Goal: Task Accomplishment & Management: Use online tool/utility

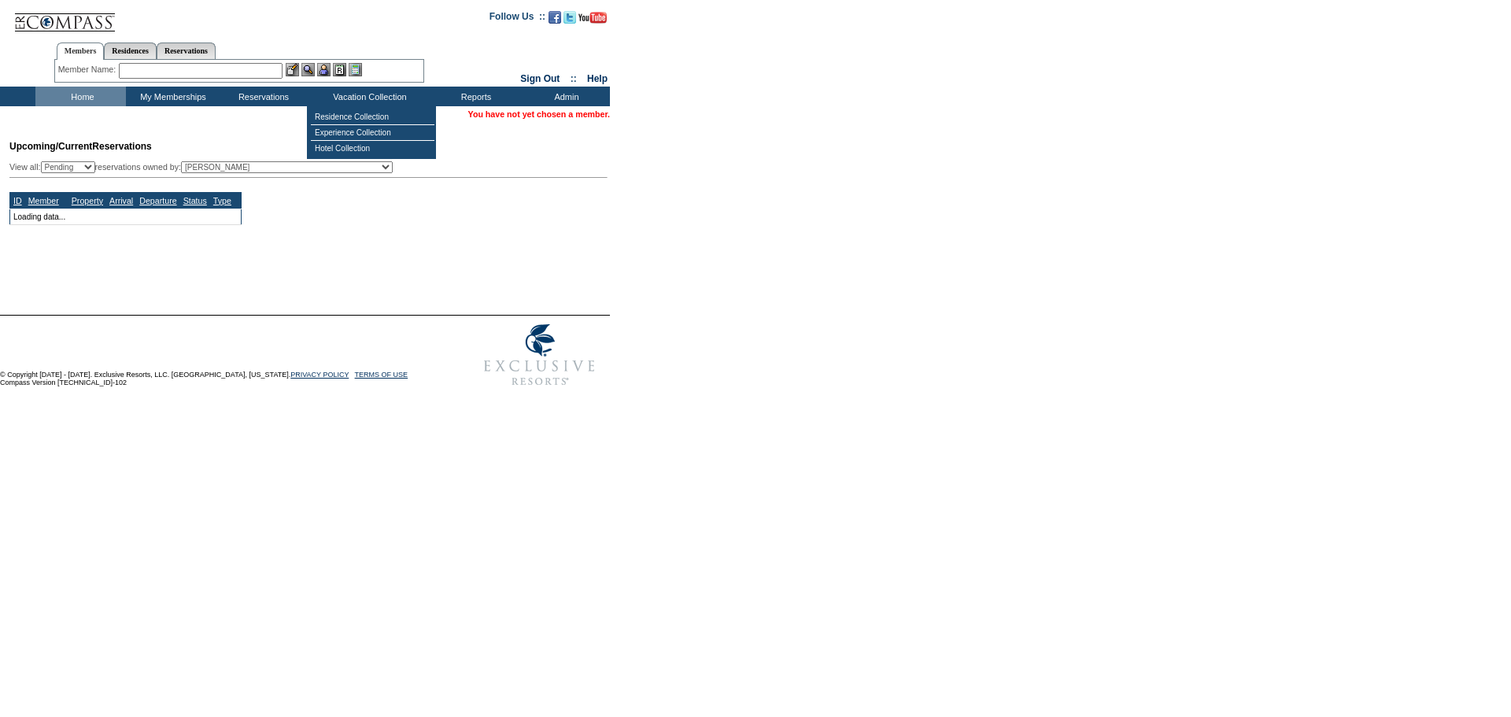
click at [223, 68] on input "text" at bounding box center [201, 71] width 164 height 16
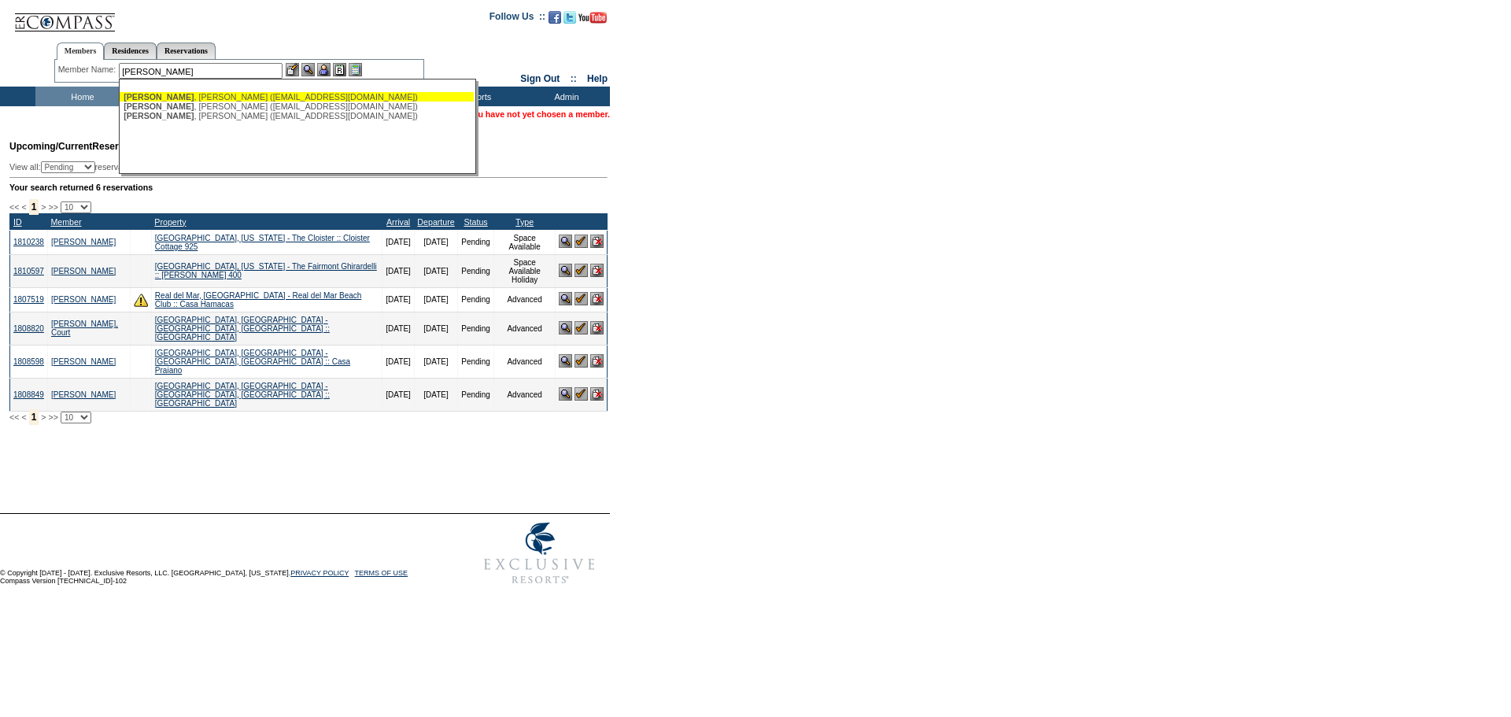
click at [237, 98] on div "[PERSON_NAME] ([EMAIL_ADDRESS][DOMAIN_NAME])" at bounding box center [297, 96] width 346 height 9
type input "[PERSON_NAME] ([EMAIL_ADDRESS][DOMAIN_NAME])"
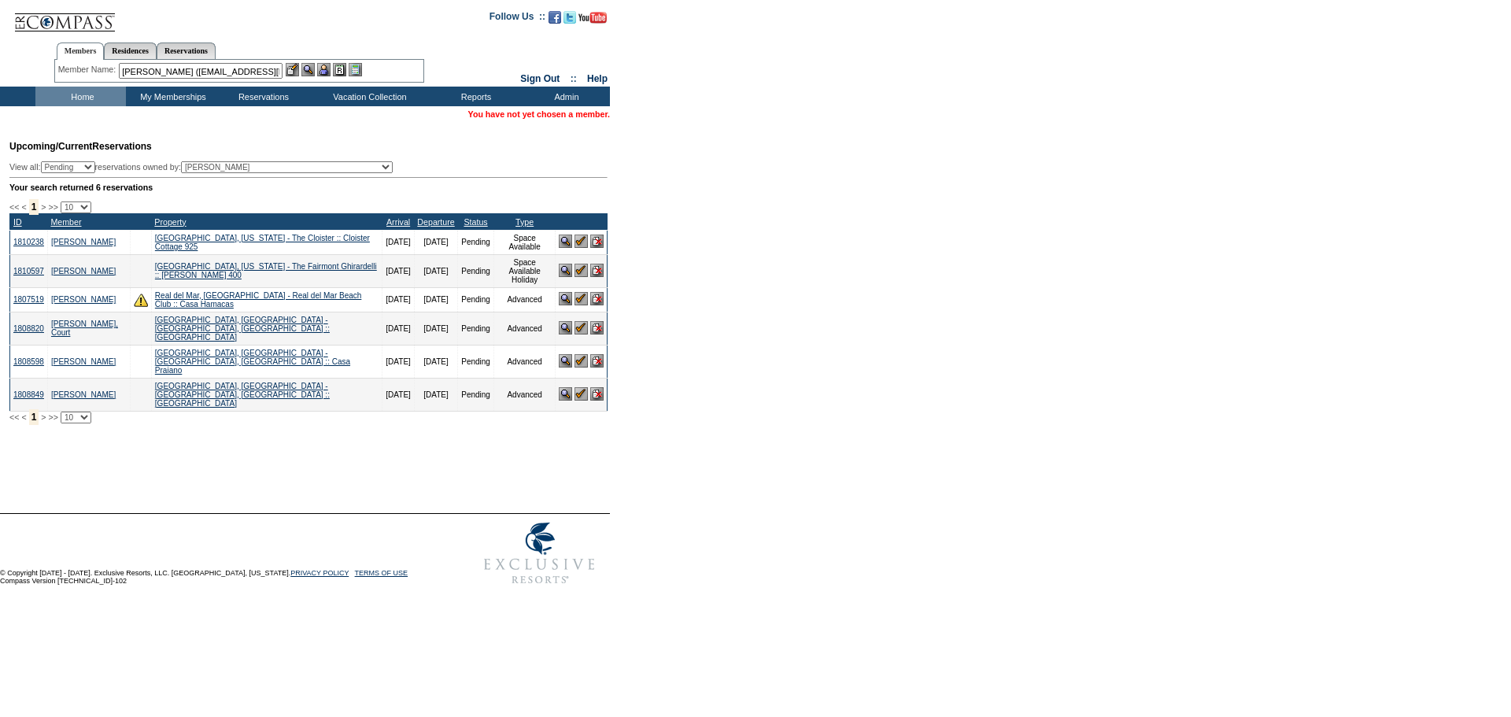
click at [329, 68] on img at bounding box center [323, 69] width 13 height 13
click at [312, 69] on img at bounding box center [307, 69] width 13 height 13
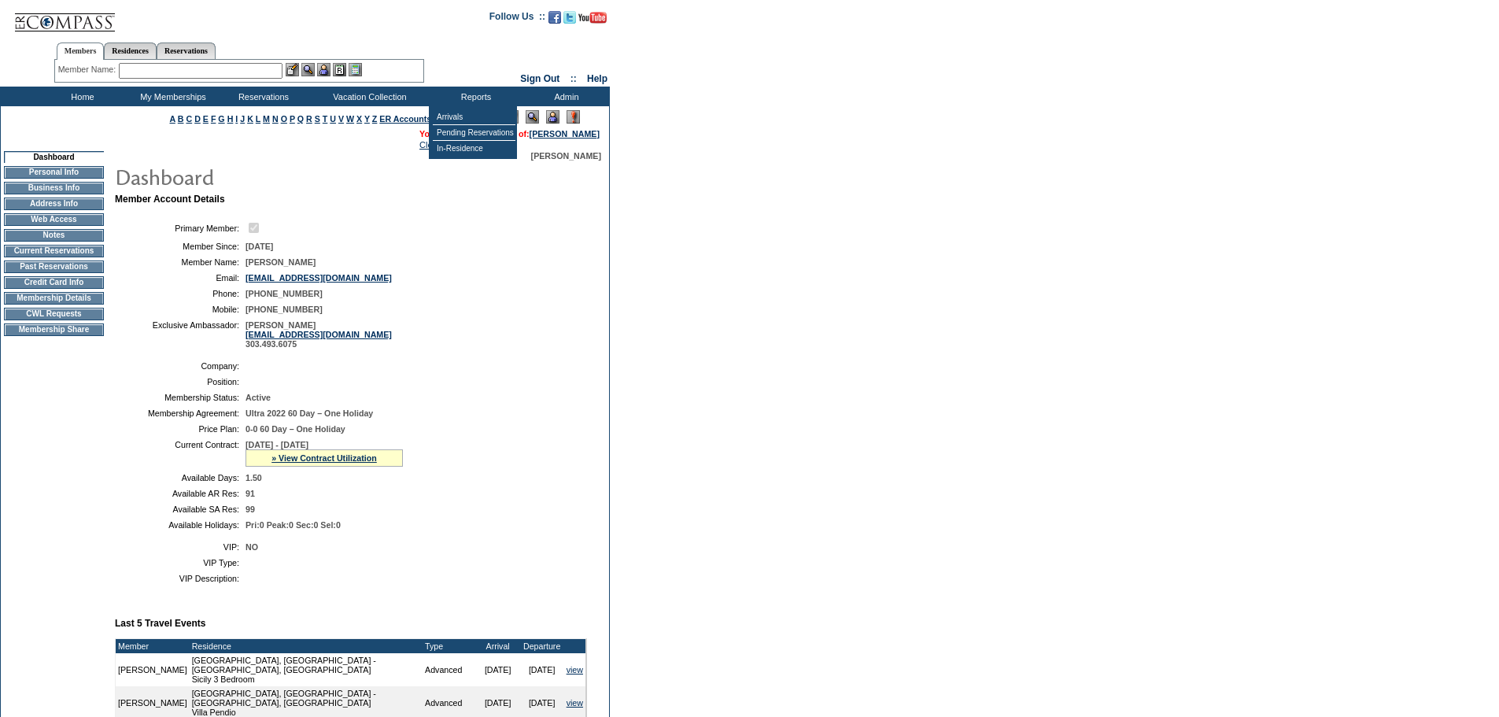
click at [253, 76] on input "text" at bounding box center [201, 71] width 164 height 16
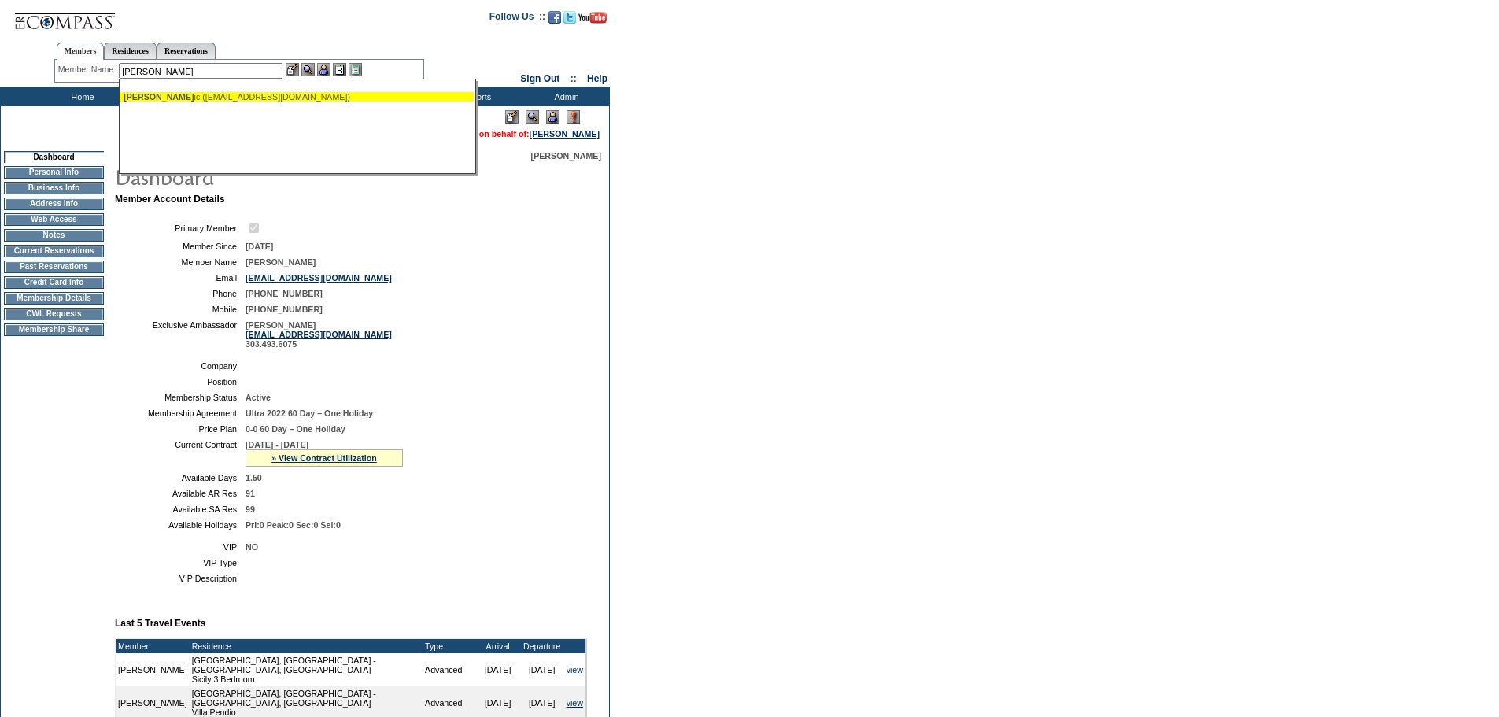
click at [184, 99] on div "[PERSON_NAME] ic ([EMAIL_ADDRESS][DOMAIN_NAME])" at bounding box center [297, 96] width 346 height 9
type input "[PERSON_NAME] ([PERSON_NAME][EMAIL_ADDRESS][DOMAIN_NAME])"
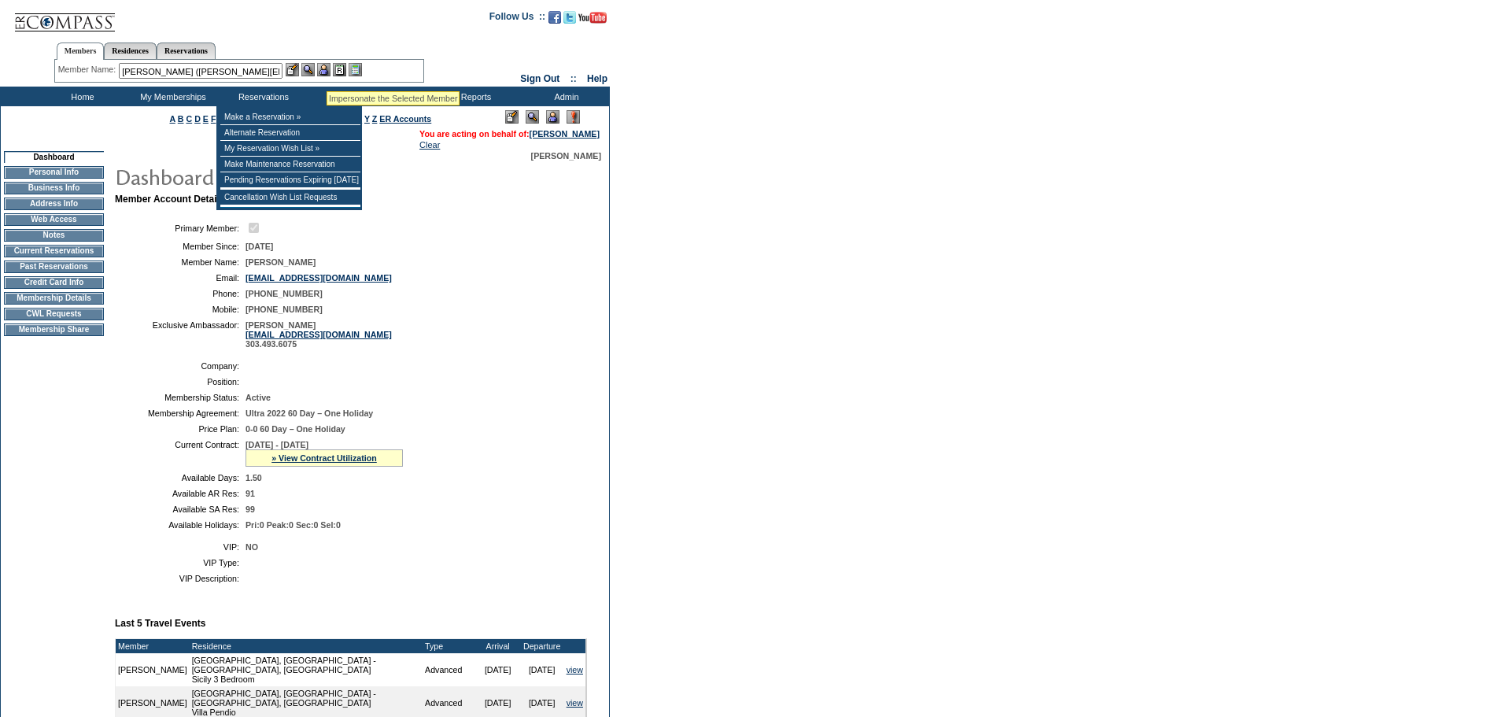
click at [327, 71] on img at bounding box center [323, 69] width 13 height 13
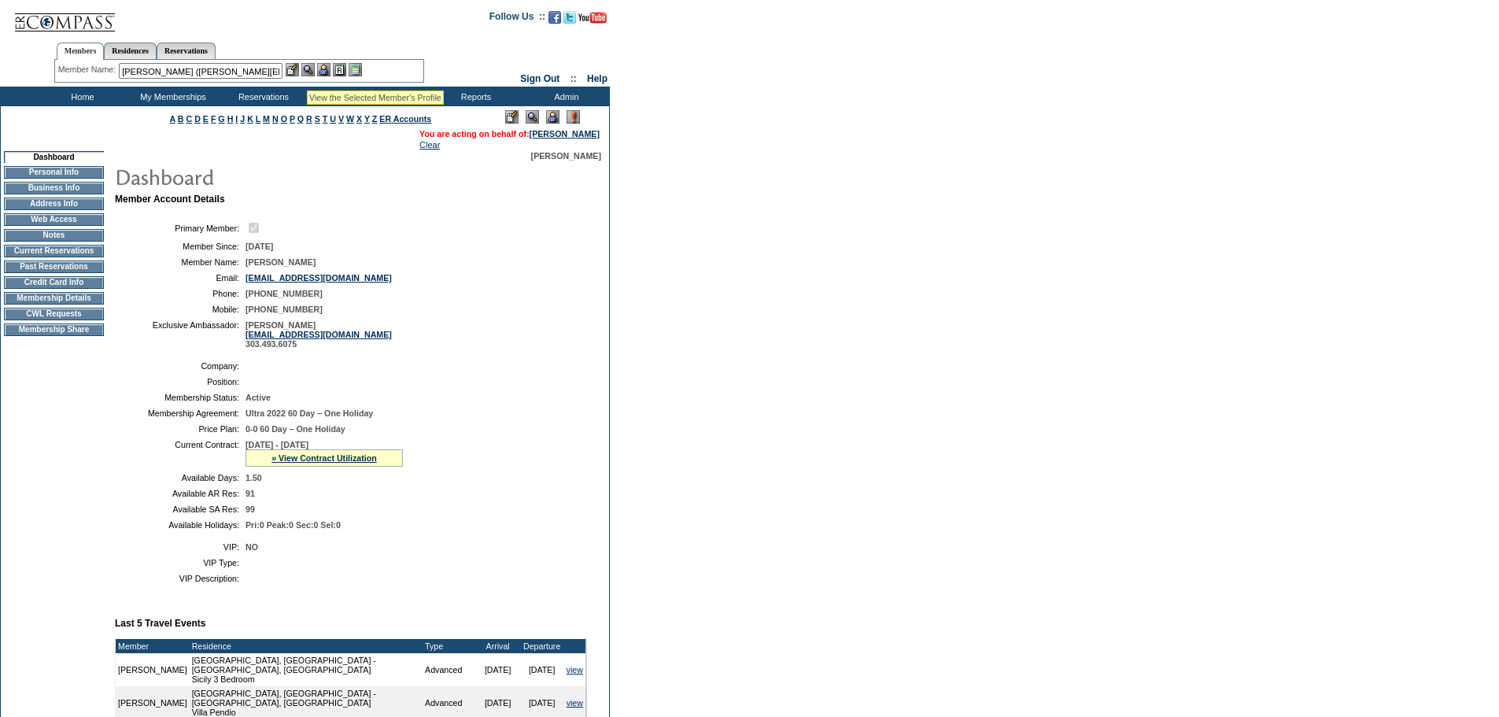
click at [312, 70] on img at bounding box center [307, 69] width 13 height 13
